Goal: Task Accomplishment & Management: Use online tool/utility

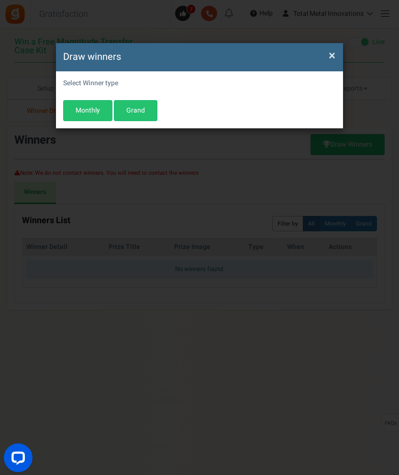
click at [86, 108] on button "Monthly" at bounding box center [87, 110] width 49 height 21
select select "this_month"
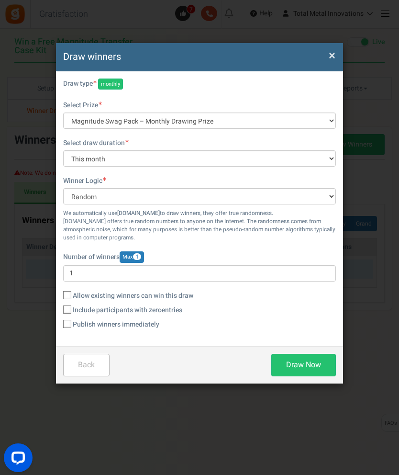
click at [57, 293] on input "Allow existing winners can win this draw" at bounding box center [57, 296] width 6 height 6
click at [62, 283] on div "Select Winner type Warning! No prize found, Please add more prizes before do dr…" at bounding box center [199, 208] width 287 height 275
click at [66, 286] on div "Select draw duration All time Today Yesterday The day before yesterday Last 7 d…" at bounding box center [199, 233] width 273 height 191
click at [55, 293] on input "Allow existing winners can win this draw" at bounding box center [57, 296] width 6 height 6
checkbox input "false"
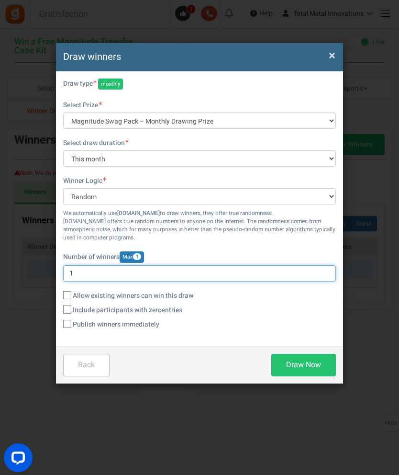
click at [168, 275] on input "1" at bounding box center [199, 273] width 273 height 16
type input "2"
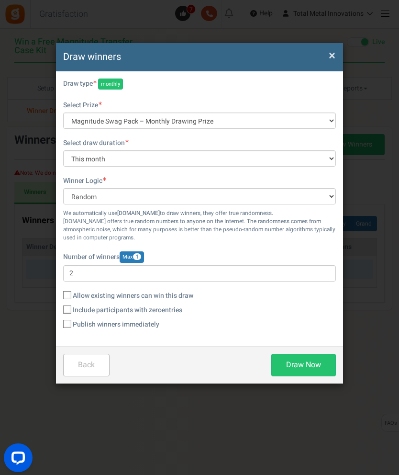
click at [260, 256] on div "Number of winners Max 1 2" at bounding box center [199, 266] width 273 height 30
click at [141, 256] on span "1" at bounding box center [137, 256] width 8 height 7
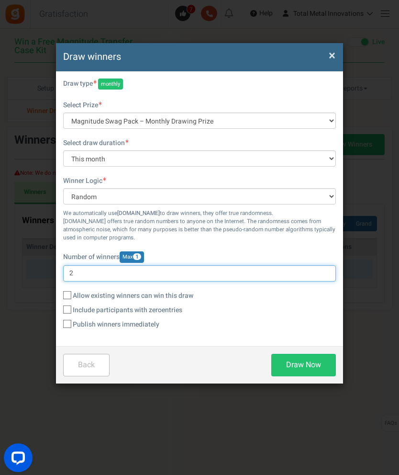
click at [140, 265] on input "2" at bounding box center [199, 273] width 273 height 16
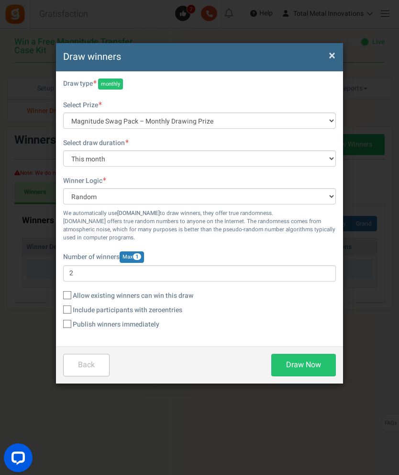
click at [273, 245] on div "Select draw duration All time Today Yesterday The day before yesterday Last 7 d…" at bounding box center [199, 233] width 273 height 191
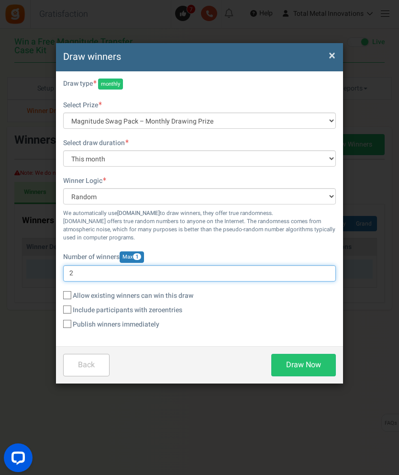
click at [92, 275] on input "2" at bounding box center [199, 273] width 273 height 16
type input "1"
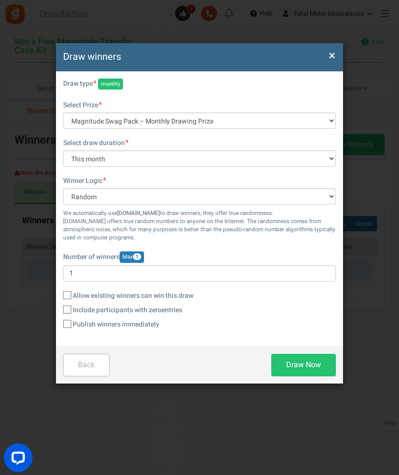
click at [288, 243] on div "Select draw duration All time Today Yesterday The day before yesterday Last 7 d…" at bounding box center [199, 233] width 273 height 191
click at [316, 365] on button "Draw Now" at bounding box center [304, 365] width 65 height 23
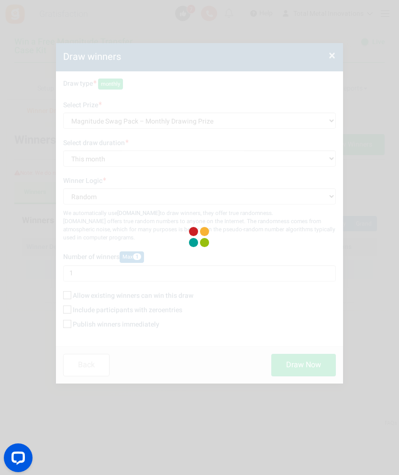
click at [394, 336] on div at bounding box center [199, 237] width 399 height 475
click at [5, 466] on button "Open LiveChat chat widget" at bounding box center [18, 457] width 29 height 29
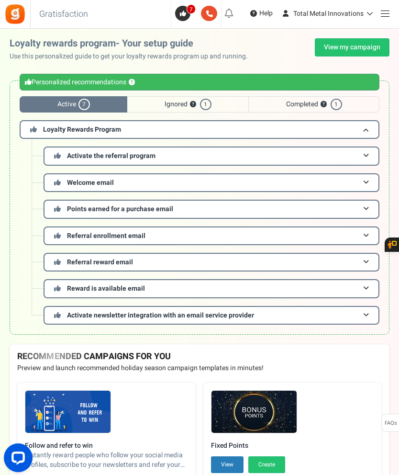
click at [385, 14] on span at bounding box center [385, 13] width 9 height 0
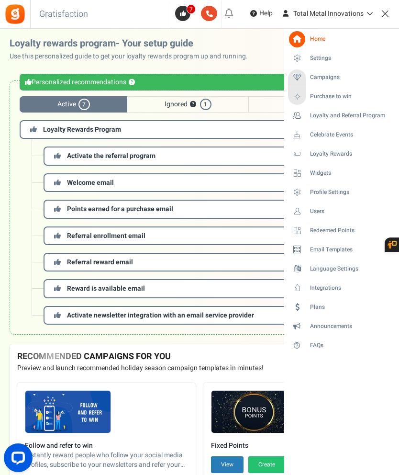
click at [342, 99] on span "Purchase to win" at bounding box center [331, 96] width 42 height 8
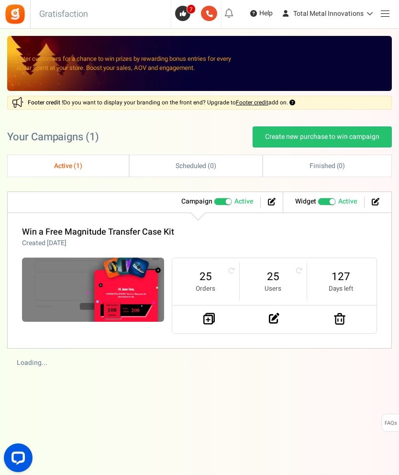
click at [99, 281] on img at bounding box center [93, 290] width 142 height 64
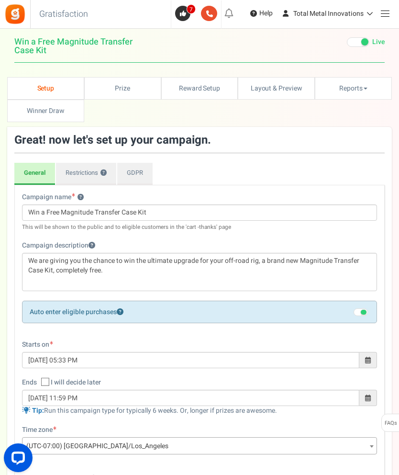
click at [33, 104] on link "Winners Winner Draw" at bounding box center [45, 111] width 77 height 23
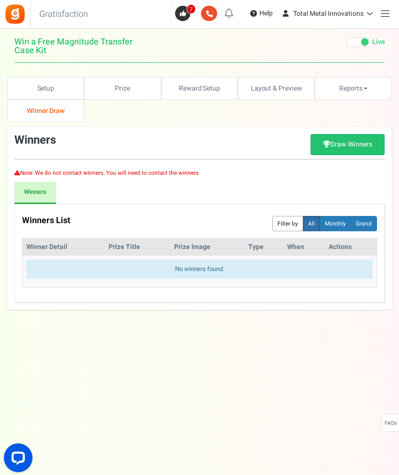
click at [348, 142] on link "Draw Winners" at bounding box center [348, 144] width 74 height 21
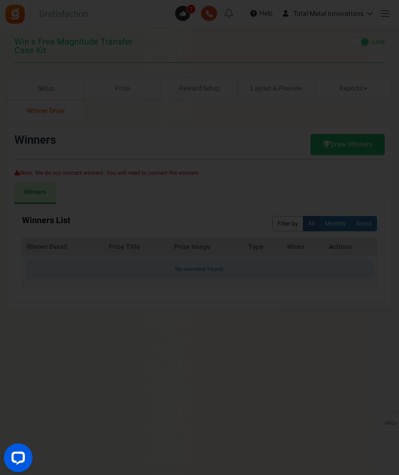
select select "random"
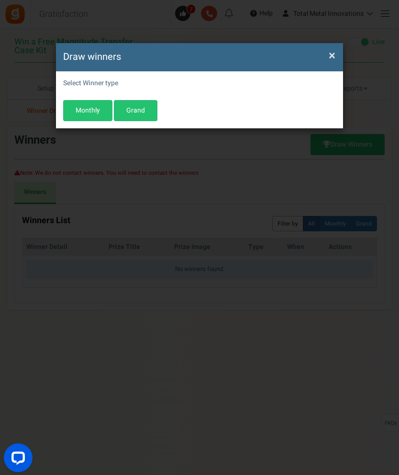
click at [88, 115] on button "Monthly" at bounding box center [87, 110] width 49 height 21
select select "this_month"
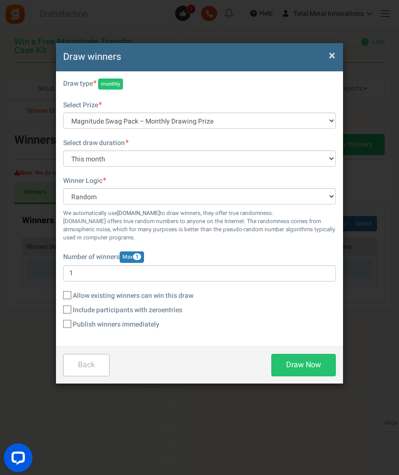
click at [308, 362] on button "Draw Now" at bounding box center [304, 365] width 65 height 23
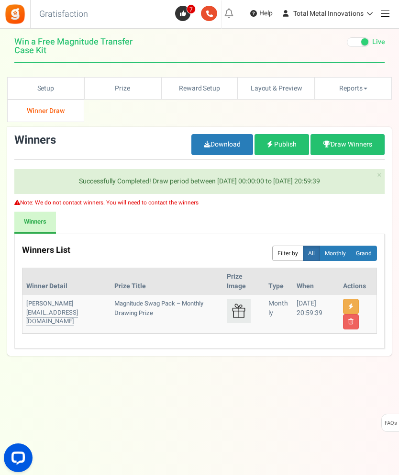
click at [299, 310] on td "[DATE] 20:59:39" at bounding box center [316, 314] width 46 height 38
click at [358, 300] on link at bounding box center [351, 306] width 16 height 15
